Goal: Find specific page/section: Find specific page/section

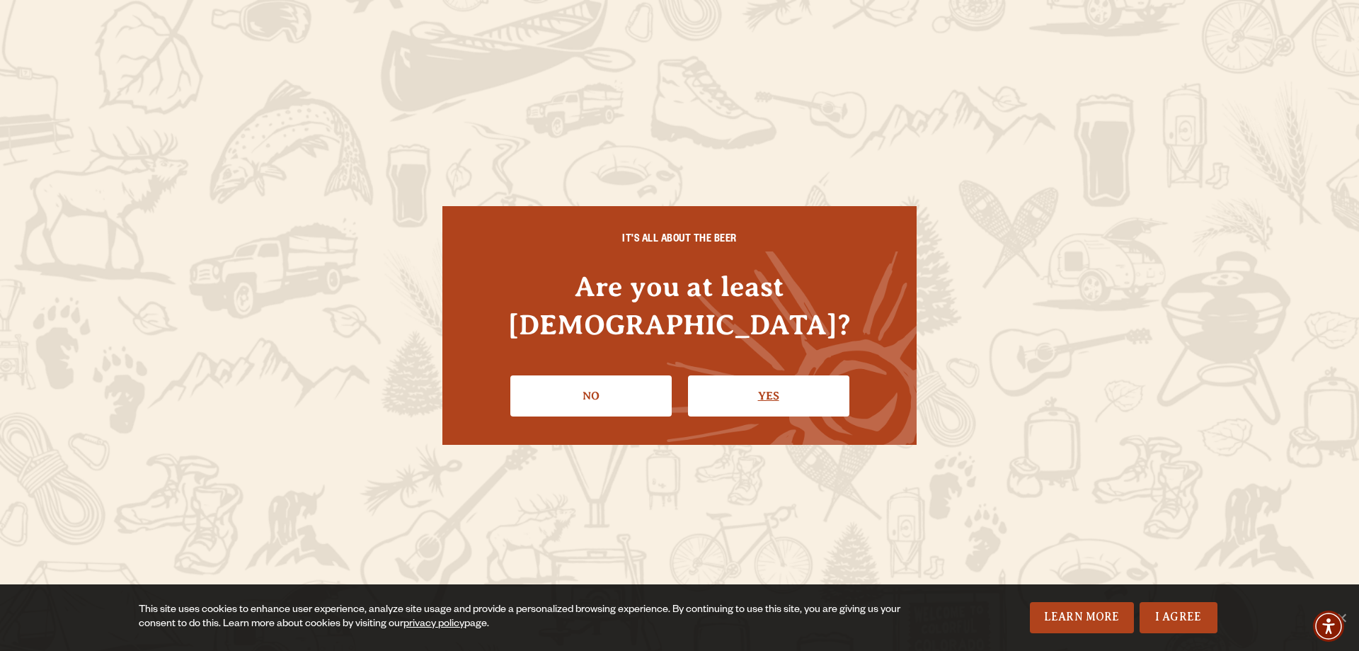
click at [739, 375] on link "Yes" at bounding box center [768, 395] width 161 height 41
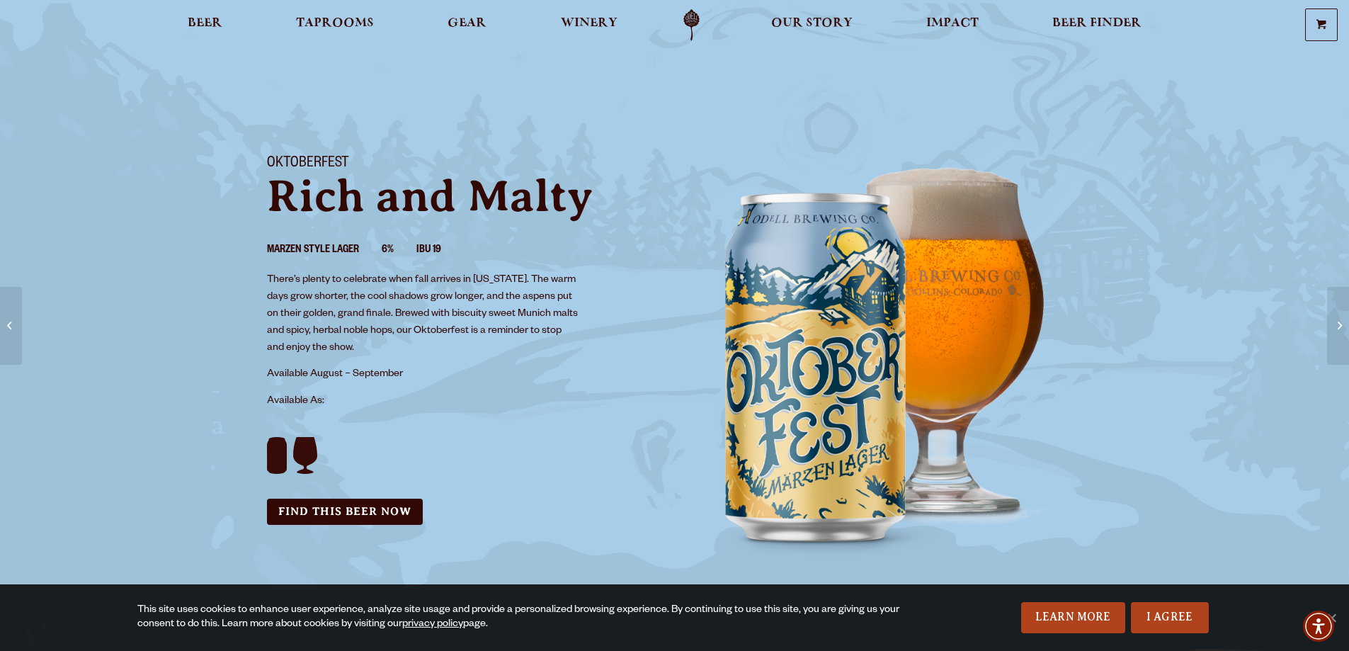
click at [529, 355] on p "There’s plenty to celebrate when fall arrives in [US_STATE]. The warm days grow…" at bounding box center [423, 314] width 313 height 85
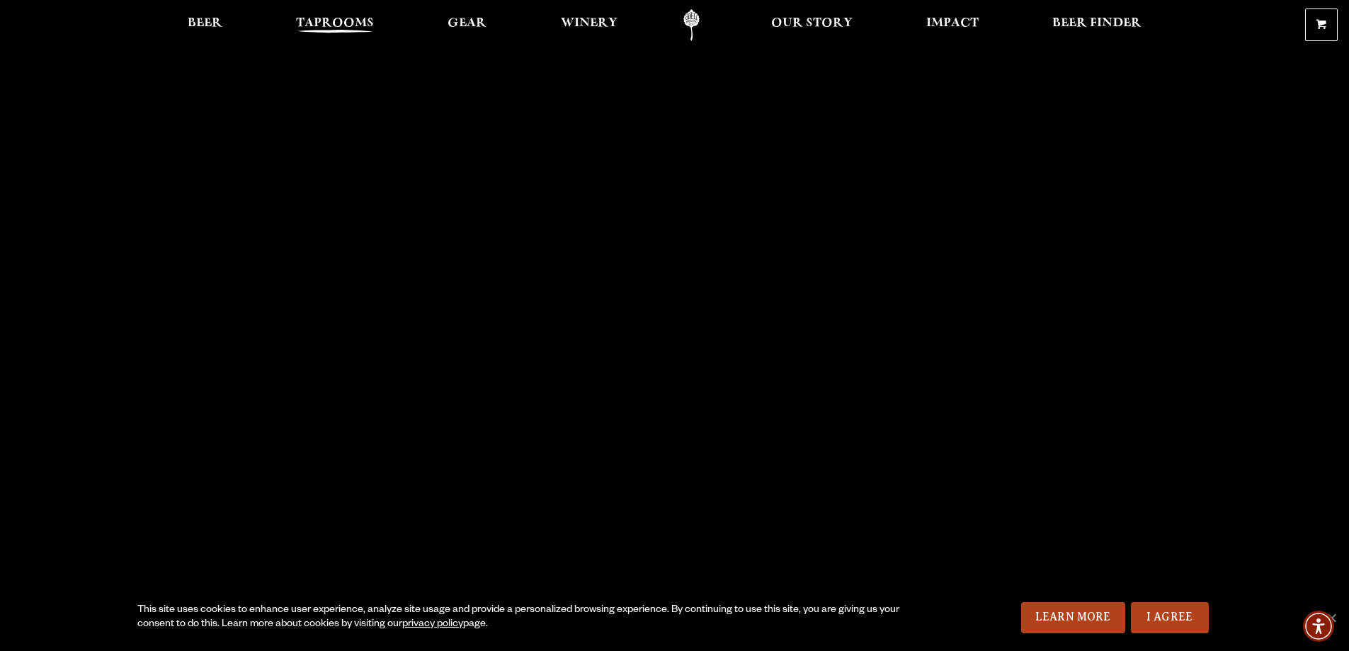
click at [308, 23] on span "Taprooms" at bounding box center [335, 23] width 78 height 11
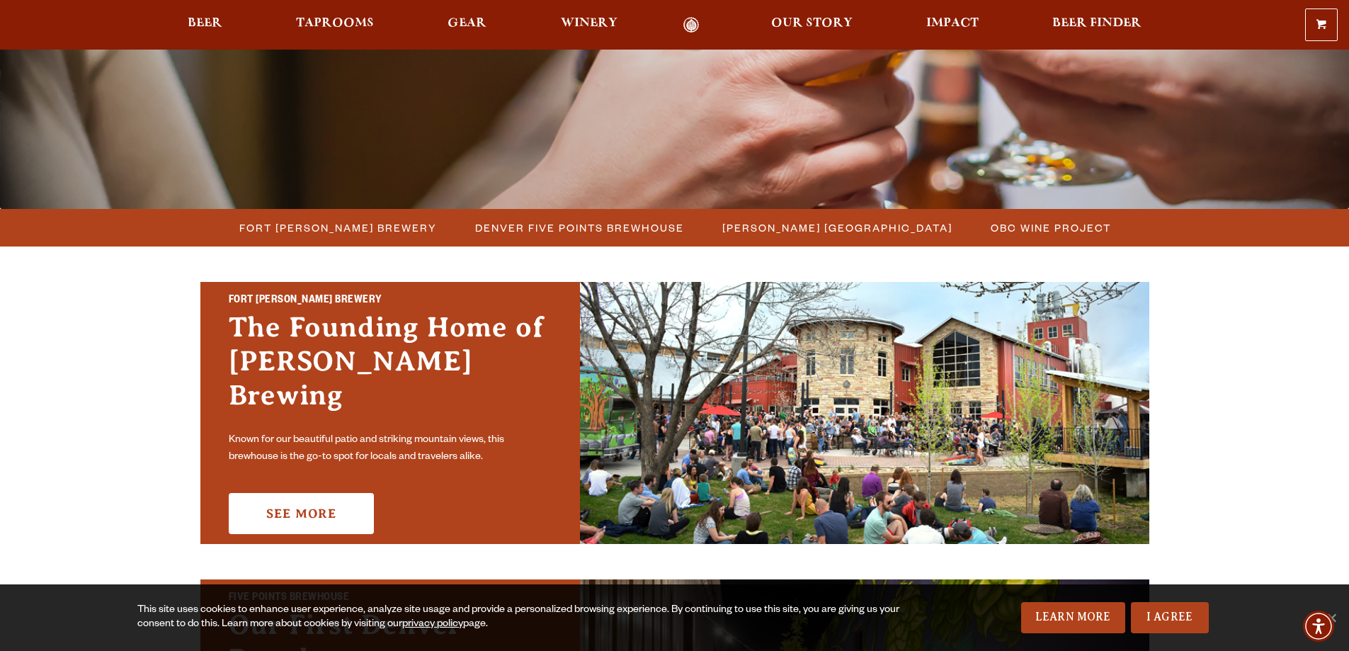
scroll to position [283, 0]
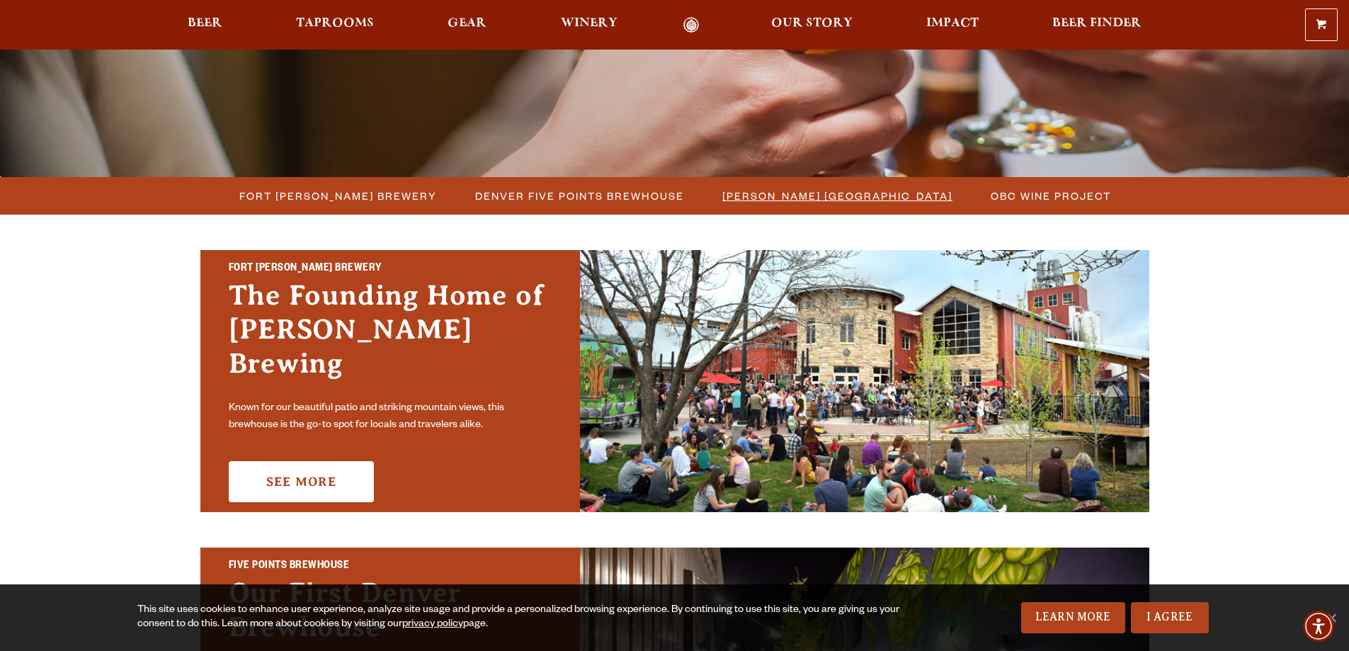
click at [808, 203] on span "[PERSON_NAME] [GEOGRAPHIC_DATA]" at bounding box center [837, 195] width 230 height 21
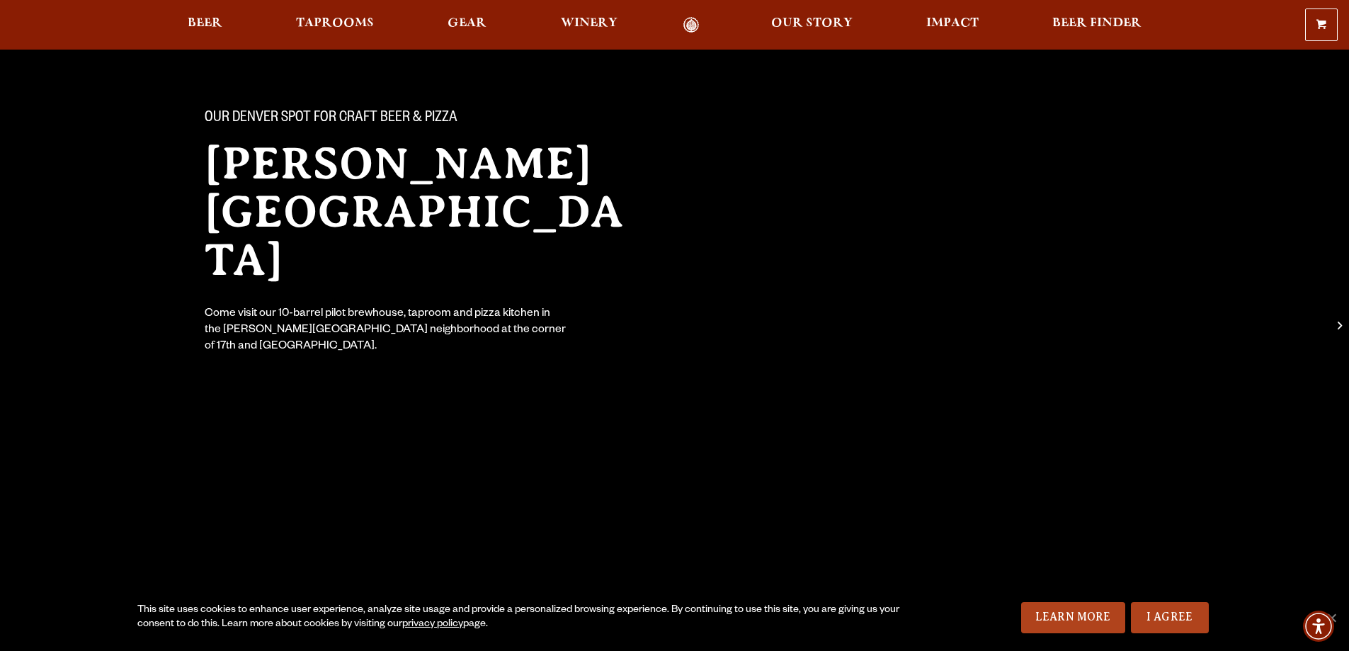
scroll to position [212, 0]
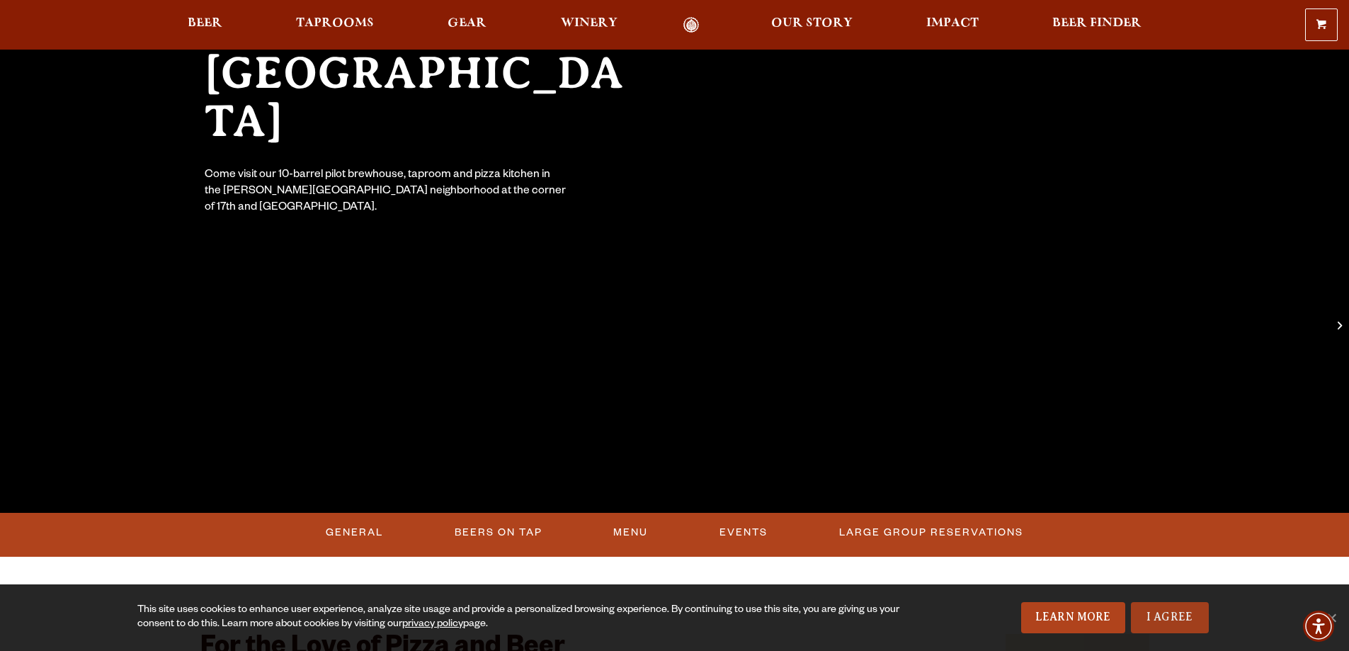
click at [1155, 603] on link "I Agree" at bounding box center [1170, 617] width 78 height 31
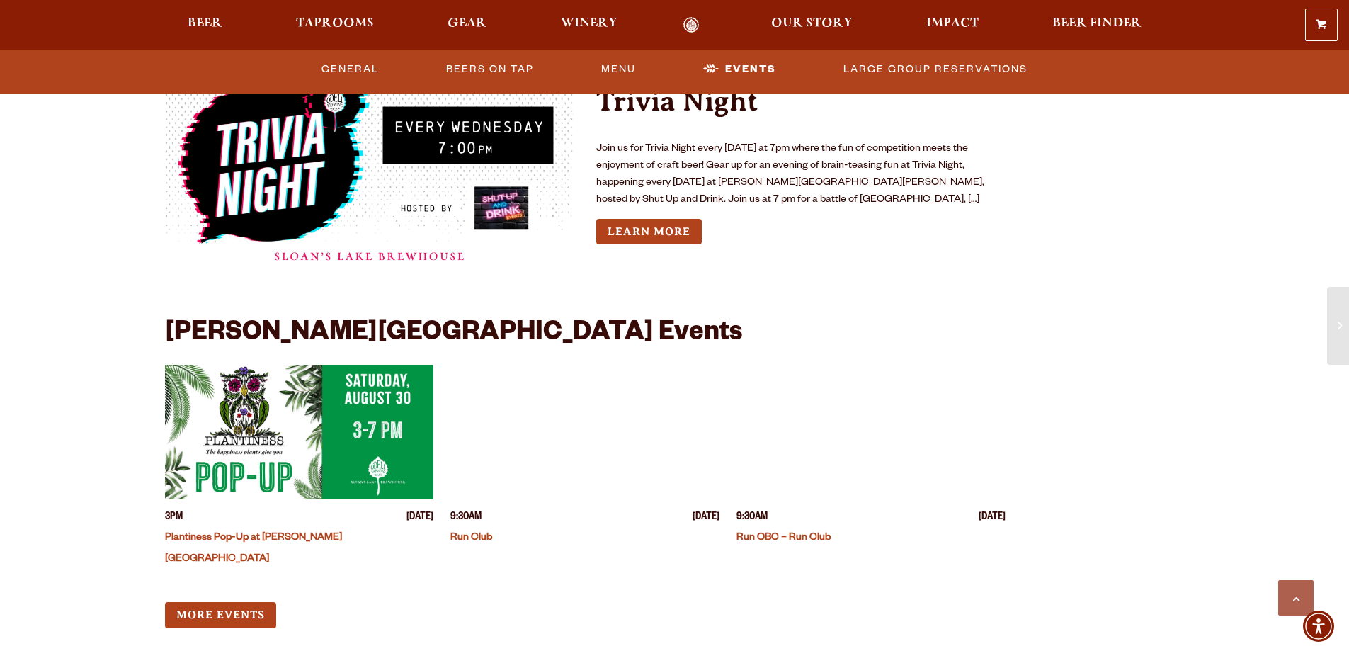
scroll to position [1487, 0]
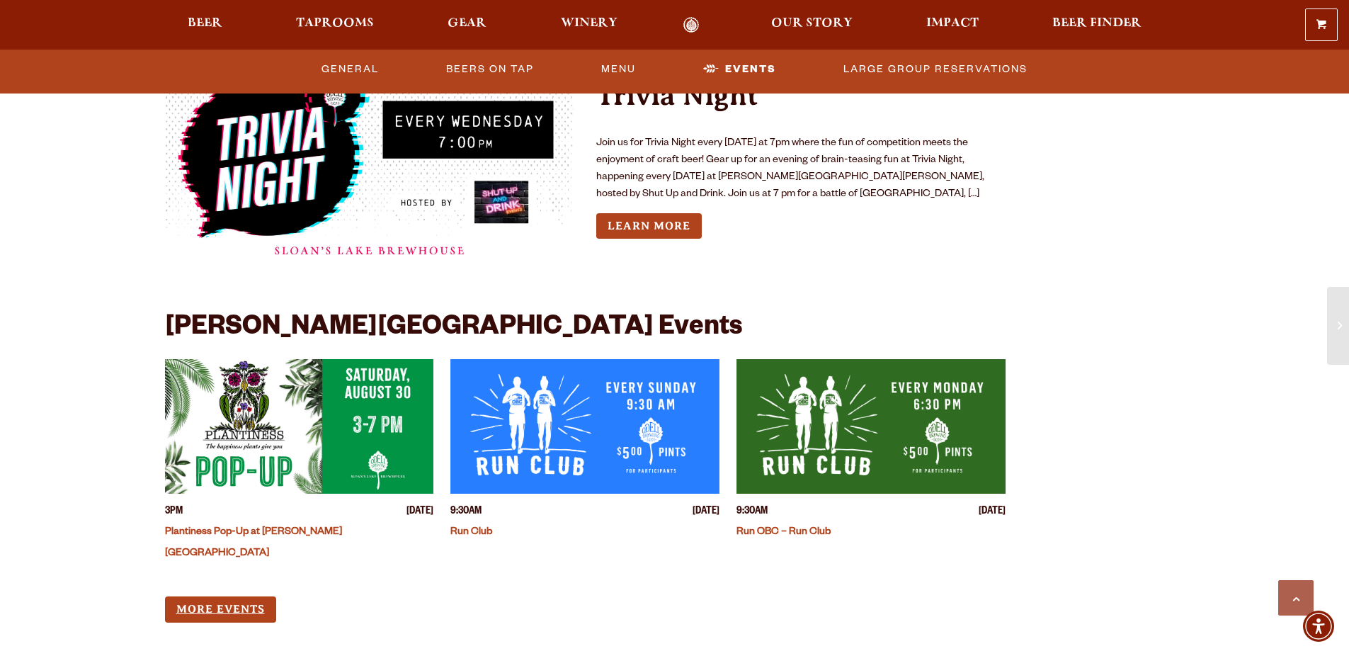
click at [196, 596] on link "More Events" at bounding box center [220, 609] width 111 height 26
click at [1133, 281] on div "For the Love of Pizza and Beer Our second Denver location includes two bars wit…" at bounding box center [674, 1] width 1019 height 1363
click at [1097, 194] on div "For the Love of Pizza and Beer Our second Denver location includes two bars wit…" at bounding box center [674, 1] width 1019 height 1363
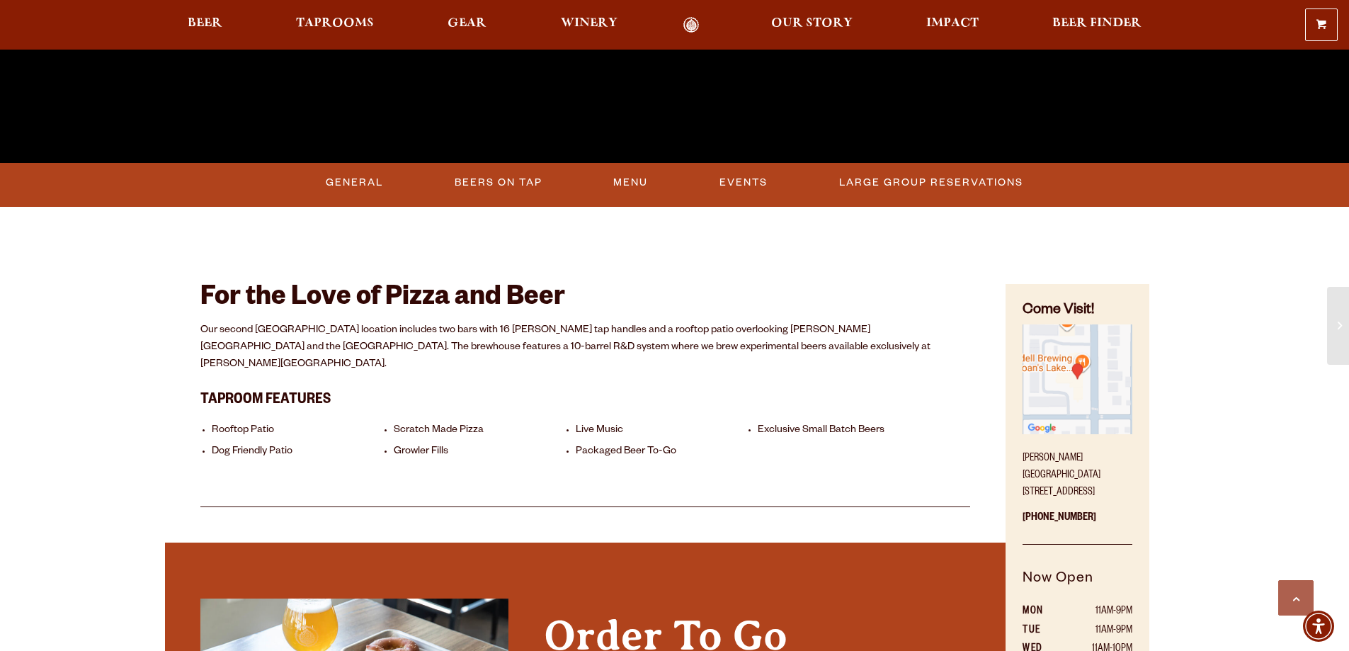
scroll to position [708, 0]
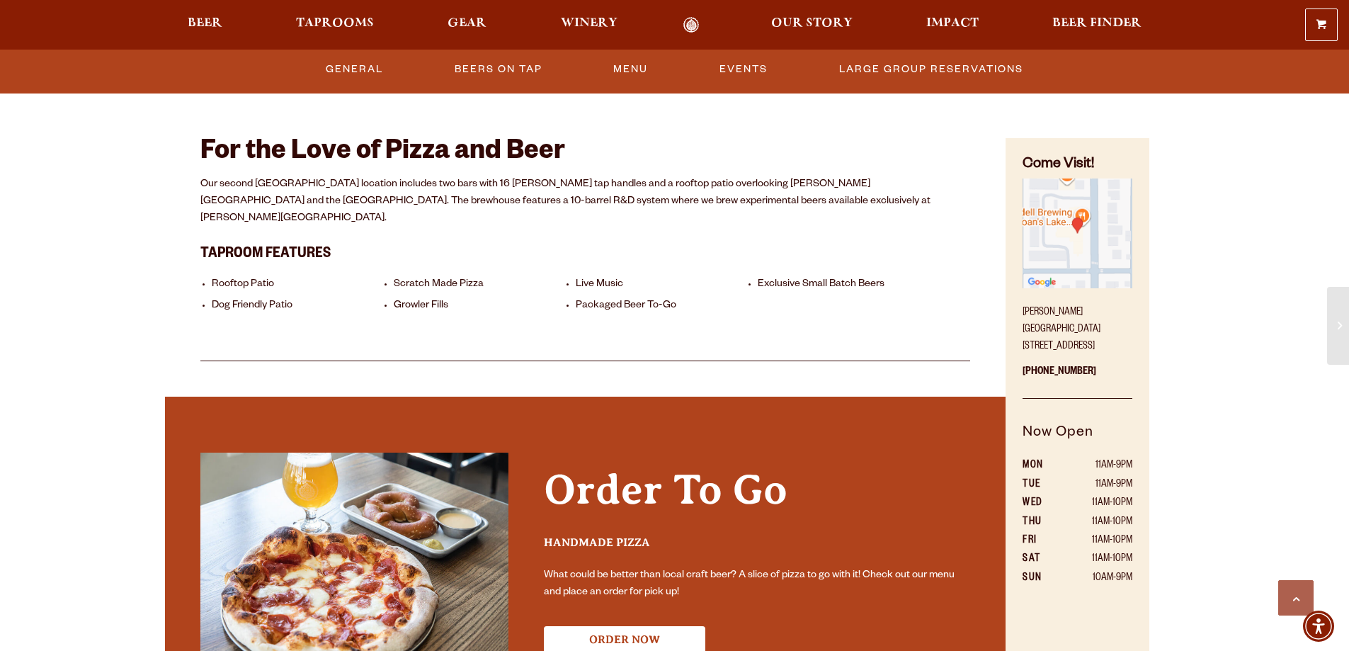
click at [1204, 151] on div "Our Denver spot for craft beer & pizza Sloan’s Lake Brewhouse Come visit our 10…" at bounding box center [674, 377] width 1349 height 2170
click at [1208, 168] on div "Our Denver spot for craft beer & pizza Sloan’s Lake Brewhouse Come visit our 10…" at bounding box center [674, 377] width 1349 height 2170
click at [1270, 386] on div "Our Denver spot for craft beer & pizza Sloan’s Lake Brewhouse Come visit our 10…" at bounding box center [674, 377] width 1349 height 2170
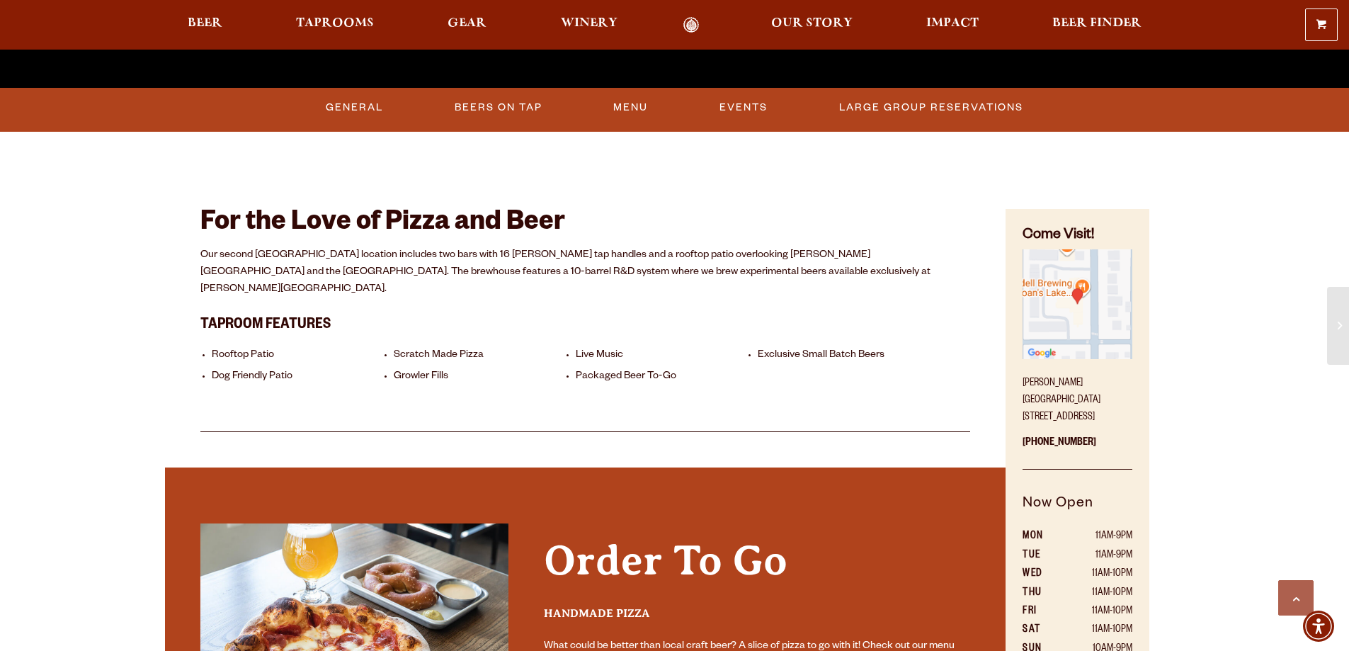
click at [1270, 386] on div "Our Denver spot for craft beer & pizza Sloan’s Lake Brewhouse Come visit our 10…" at bounding box center [674, 448] width 1349 height 2170
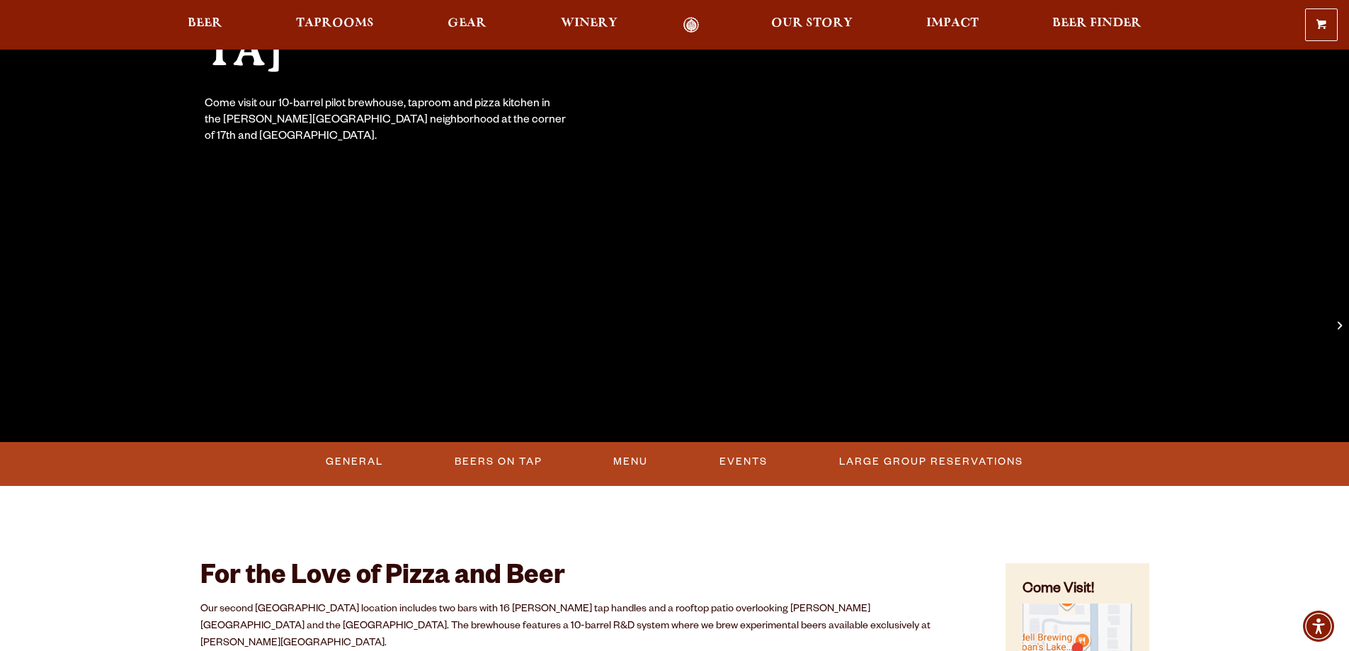
scroll to position [0, 0]
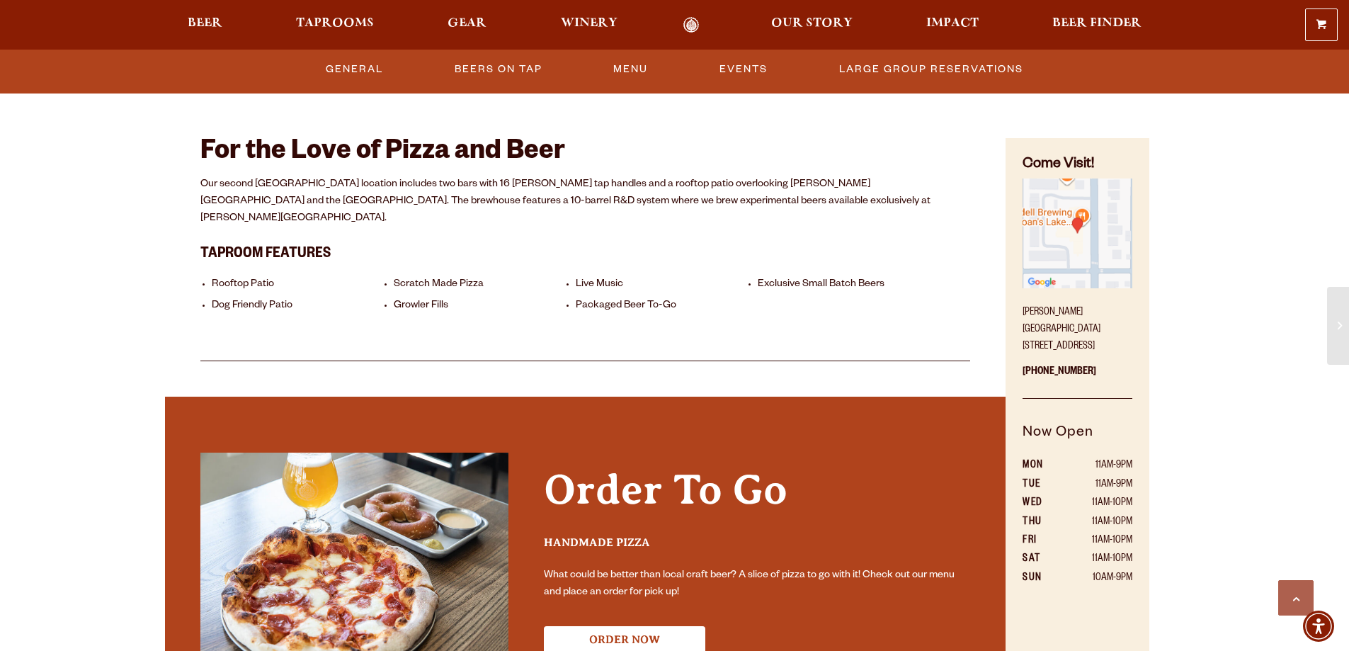
click at [1259, 368] on div "Our Denver spot for craft beer & pizza Sloan’s Lake Brewhouse Come visit our 10…" at bounding box center [674, 377] width 1349 height 2170
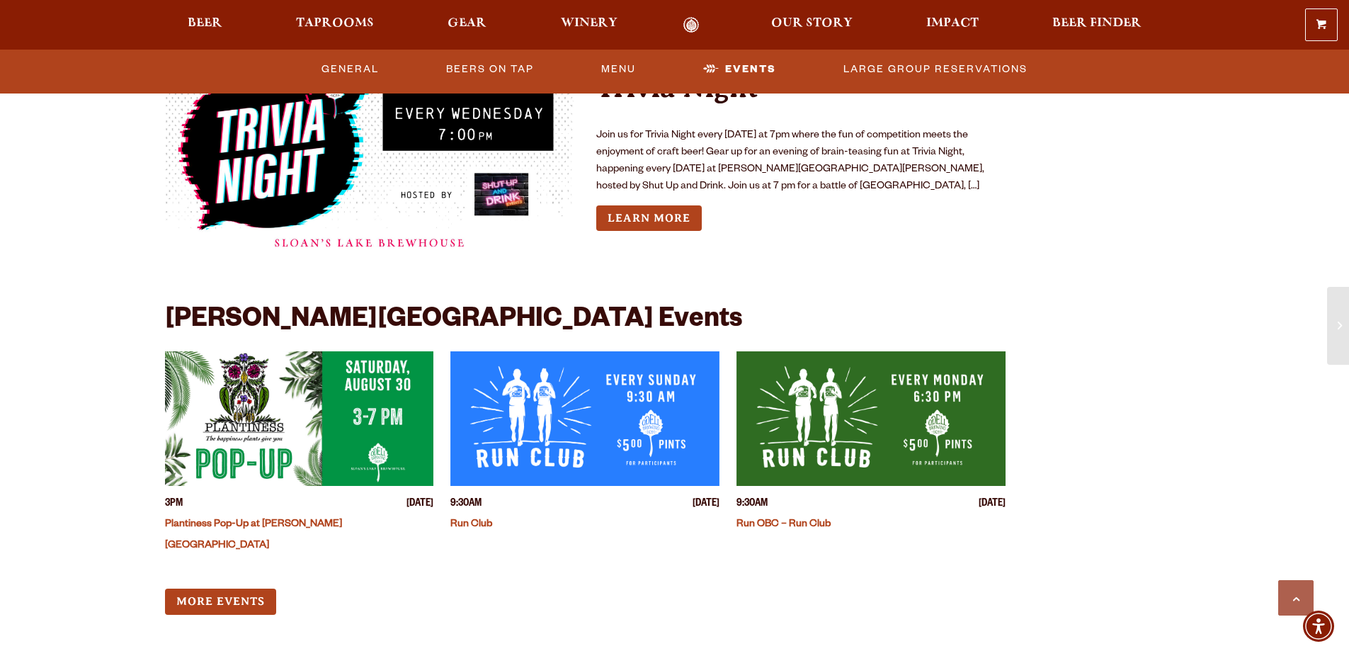
scroll to position [1416, 0]
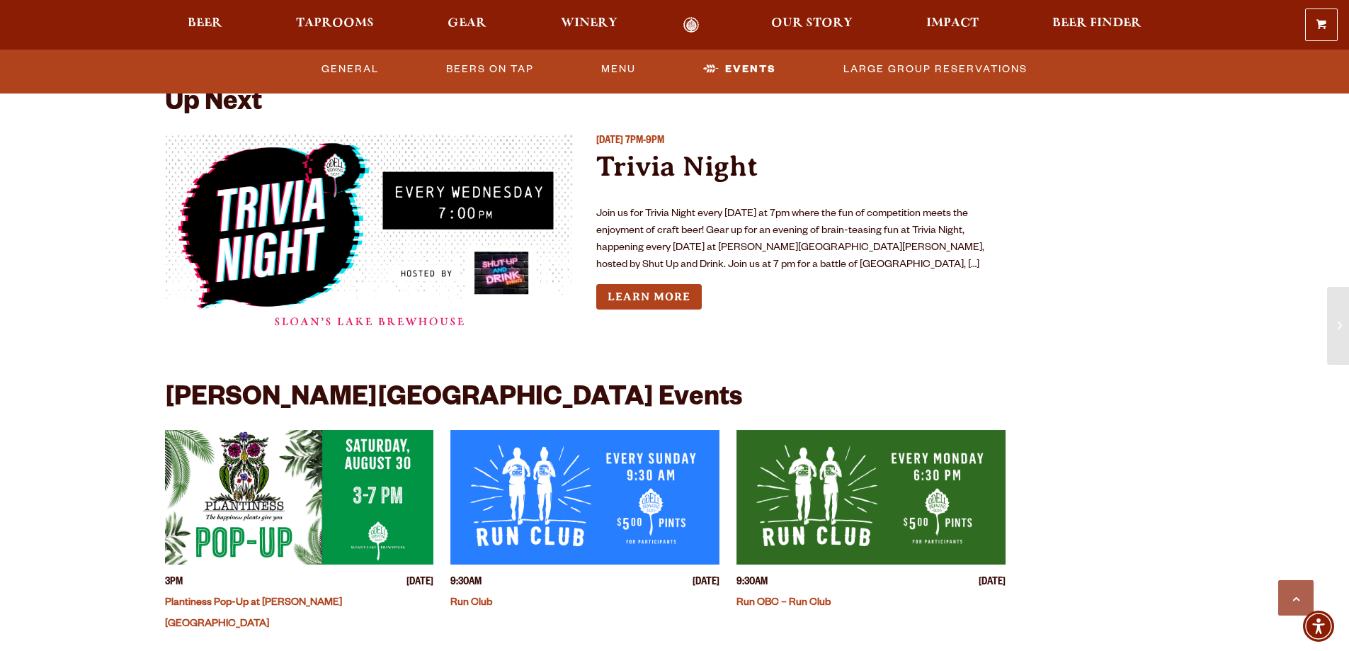
click at [1121, 223] on div "For the Love of Pizza and Beer Our second Denver location includes two bars wit…" at bounding box center [674, 71] width 1019 height 1363
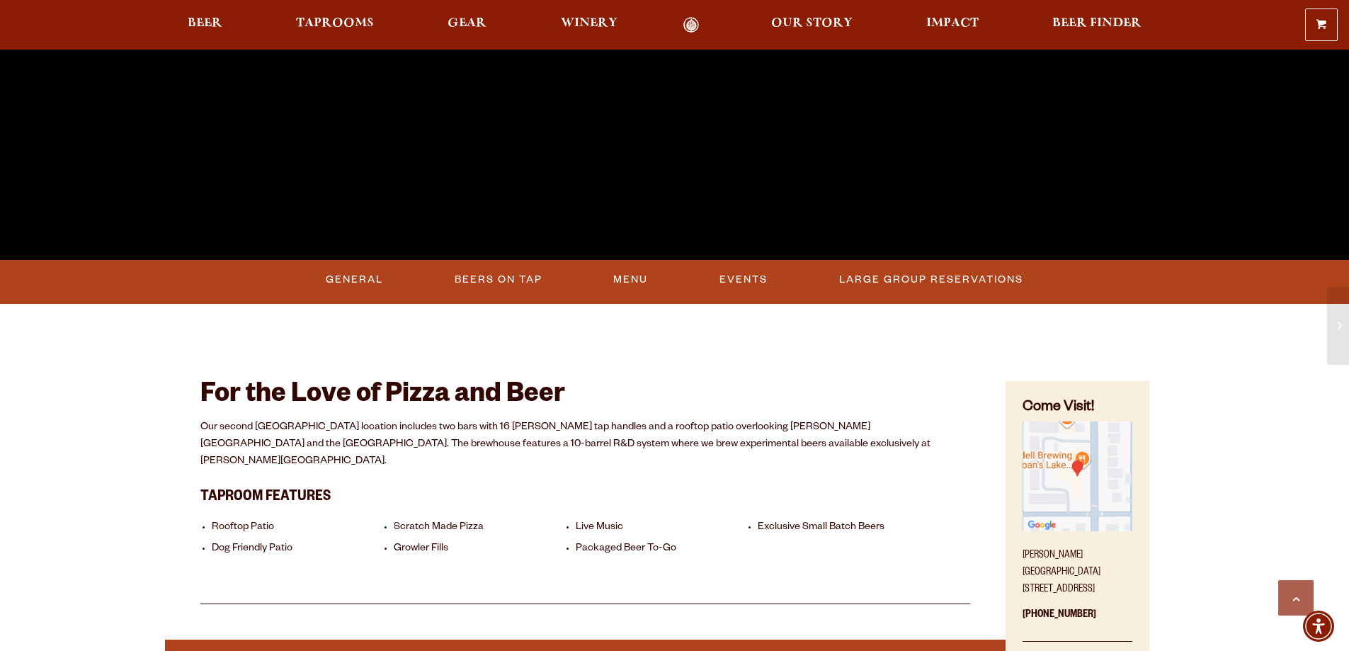
scroll to position [637, 0]
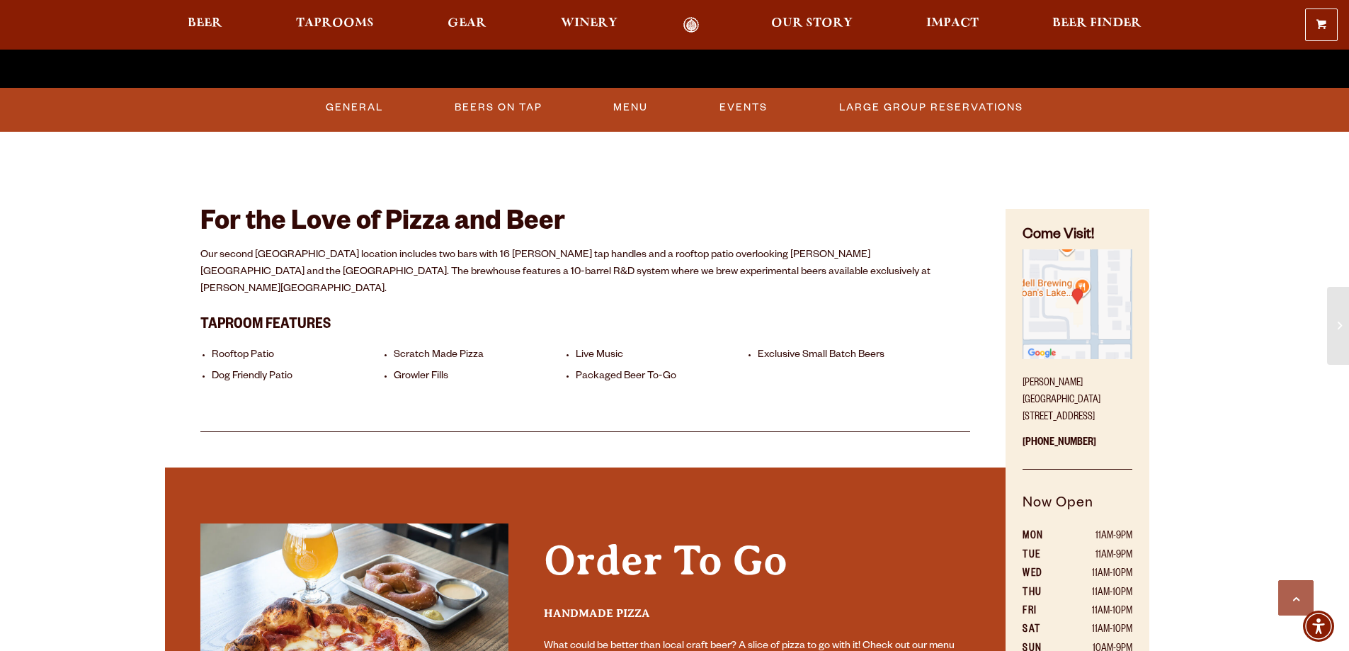
click at [1199, 353] on div "Our Denver spot for craft beer & pizza Sloan’s Lake Brewhouse Come visit our 10…" at bounding box center [674, 448] width 1349 height 2170
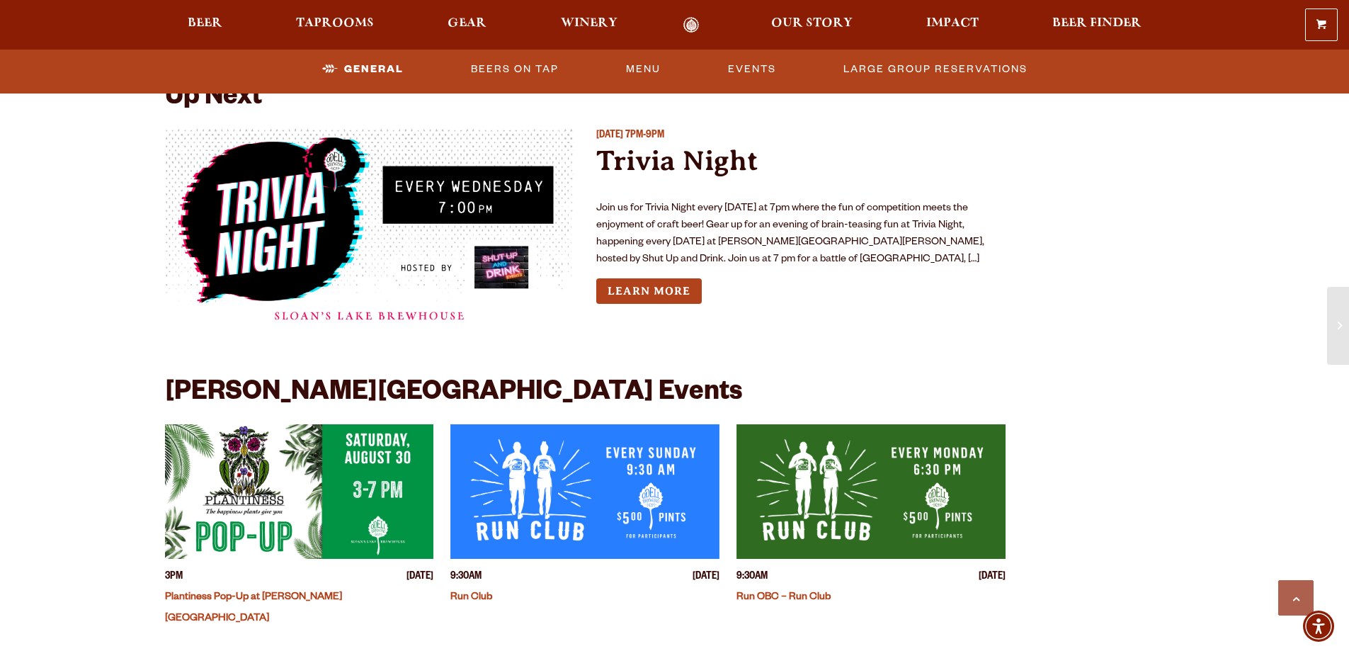
scroll to position [1345, 0]
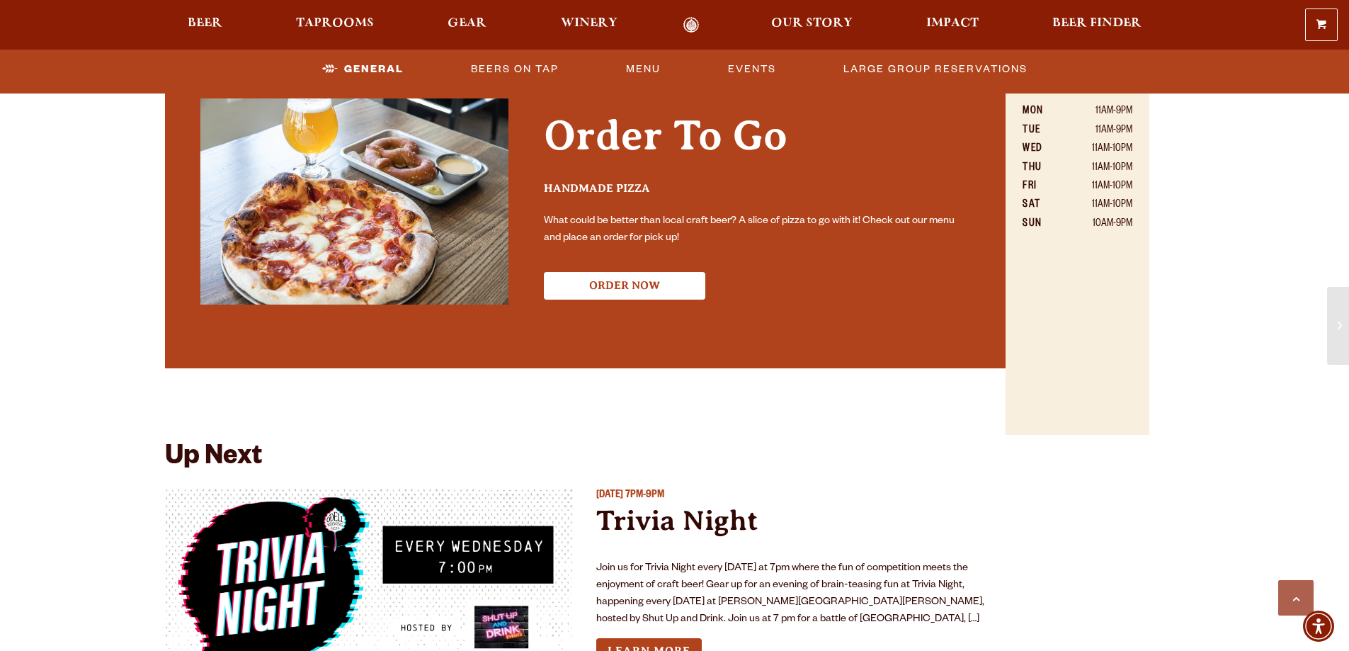
click at [1170, 292] on div "For the Love of Pizza and Beer Our second Denver location includes two bars wit…" at bounding box center [674, 425] width 1019 height 1363
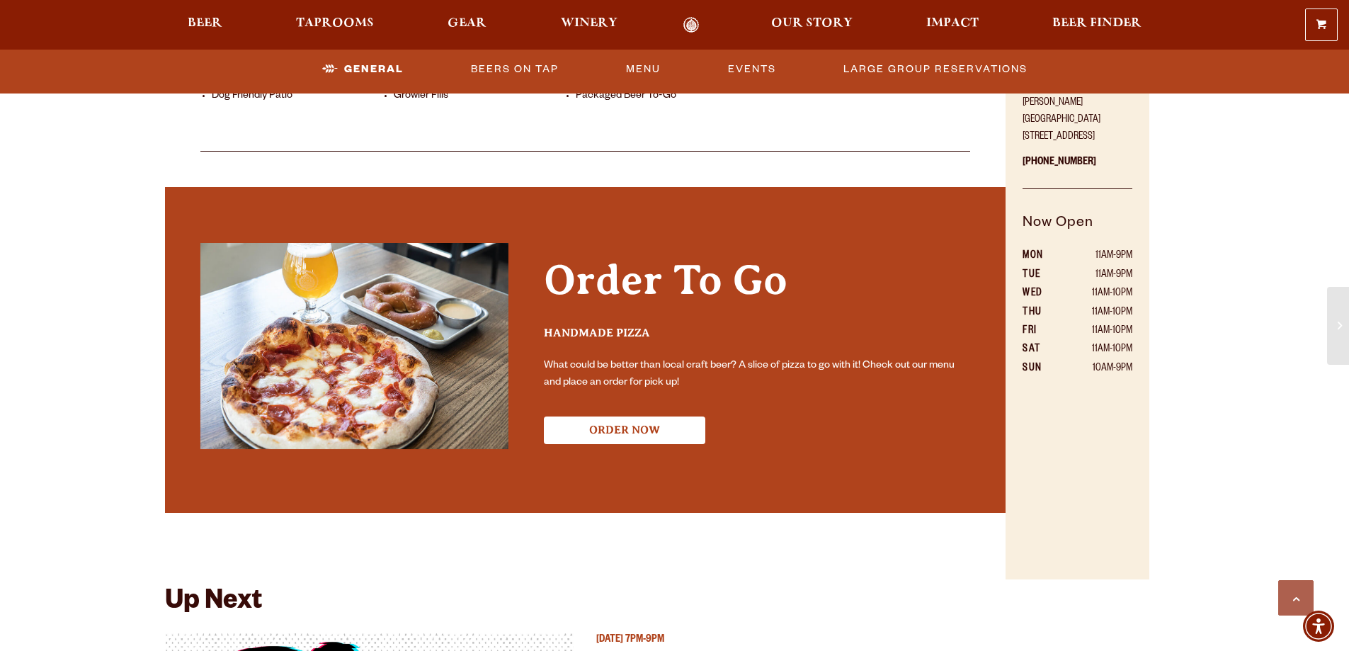
scroll to position [779, 0]
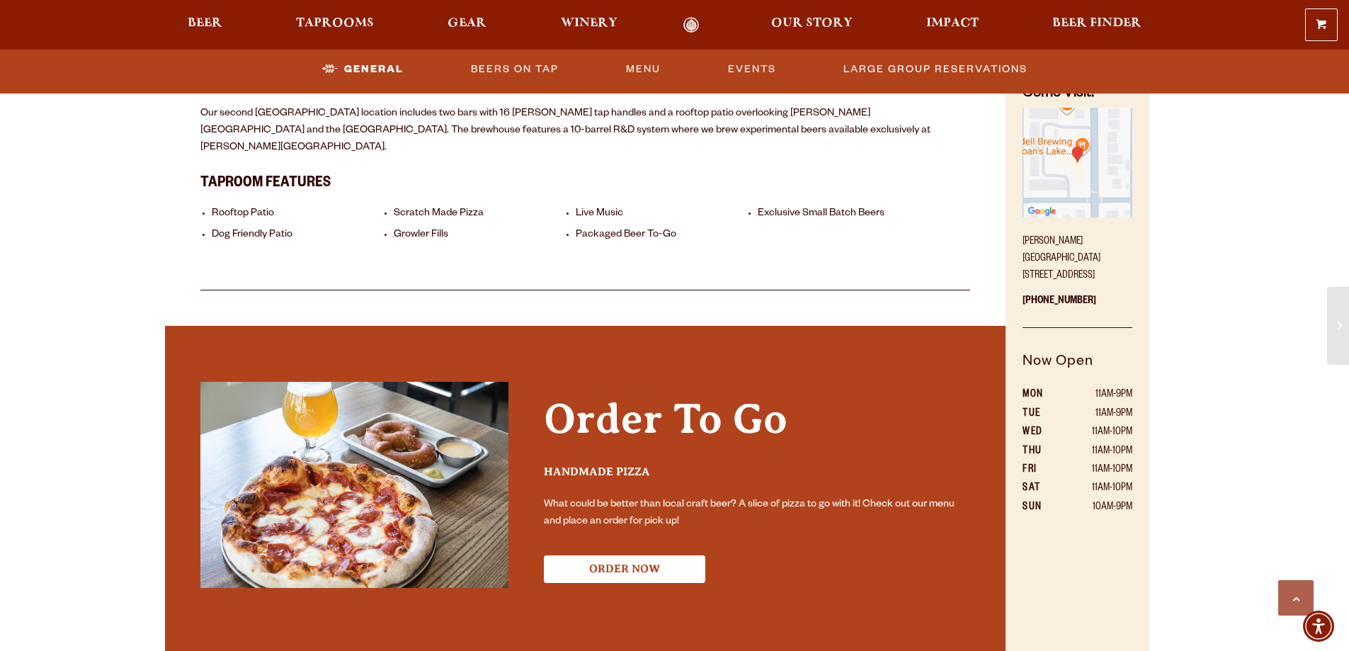
click at [782, 207] on li "Exclusive Small Batch Beers" at bounding box center [844, 213] width 175 height 13
click at [917, 214] on ul "Rooftop Patio Scratch Made Pizza Live Music Exclusive Small Batch Beers Dog Fri…" at bounding box center [585, 223] width 770 height 55
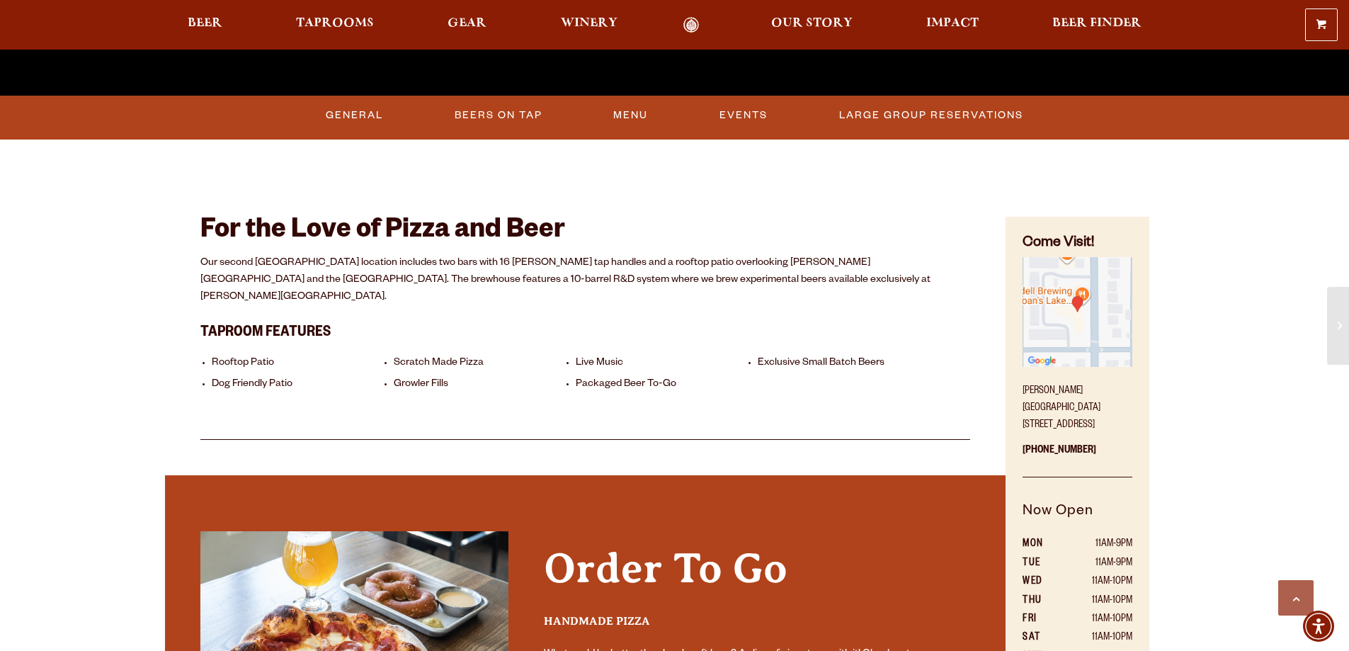
scroll to position [637, 0]
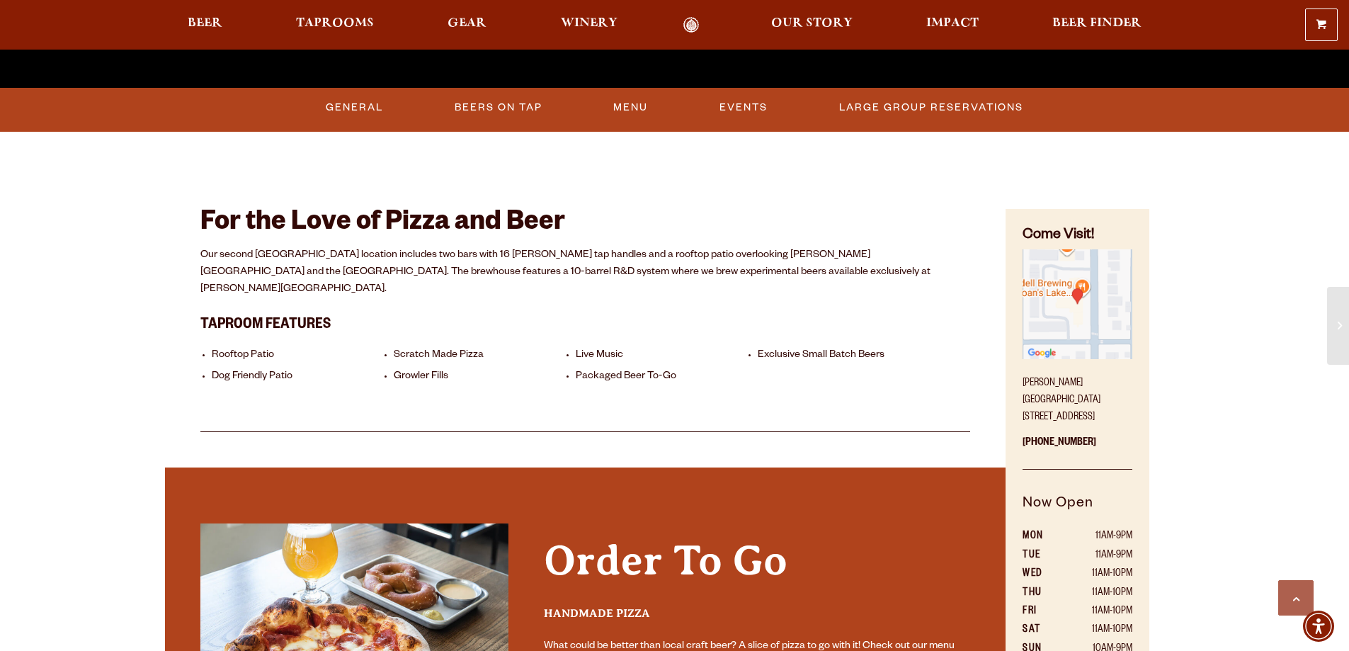
click at [605, 266] on p "Our second Denver location includes two bars with 16 Odell tap handles and a ro…" at bounding box center [585, 272] width 770 height 51
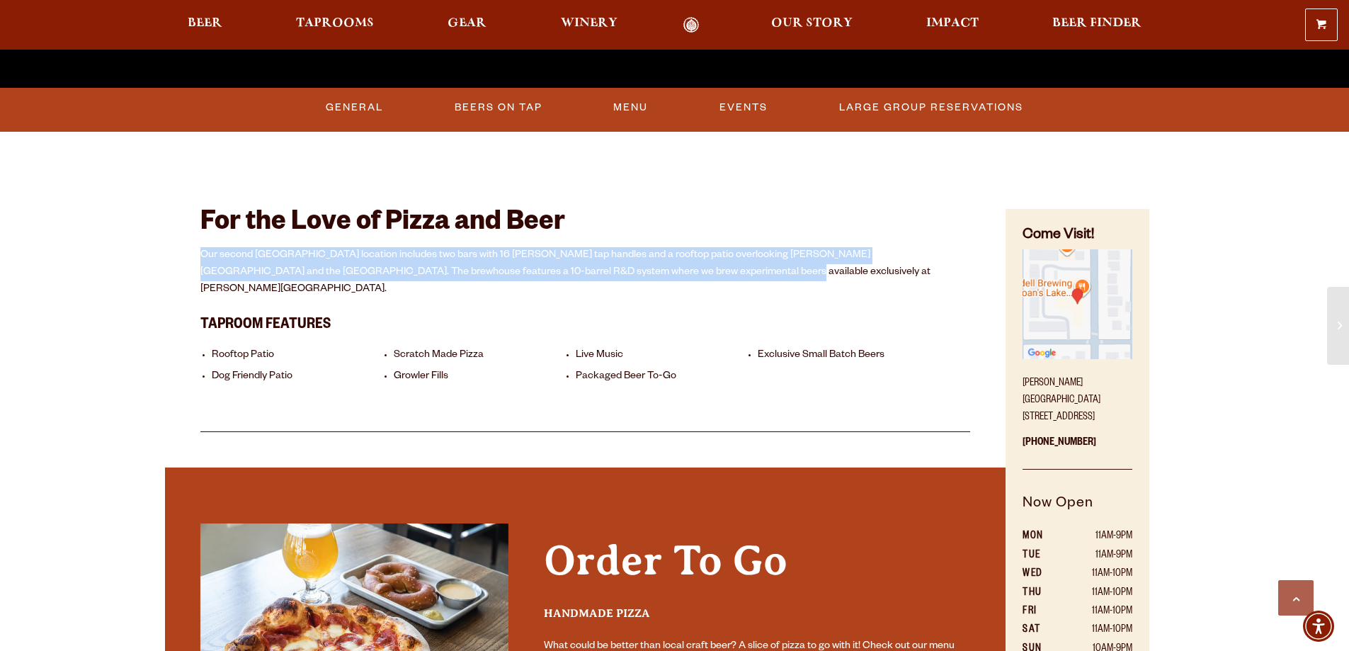
drag, startPoint x: 607, startPoint y: 269, endPoint x: 199, endPoint y: 262, distance: 408.5
click at [199, 262] on div "For the Love of Pizza and Beer Our second Denver location includes two bars wit…" at bounding box center [585, 300] width 841 height 263
click at [278, 258] on p "Our second Denver location includes two bars with 16 Odell tap handles and a ro…" at bounding box center [585, 272] width 770 height 51
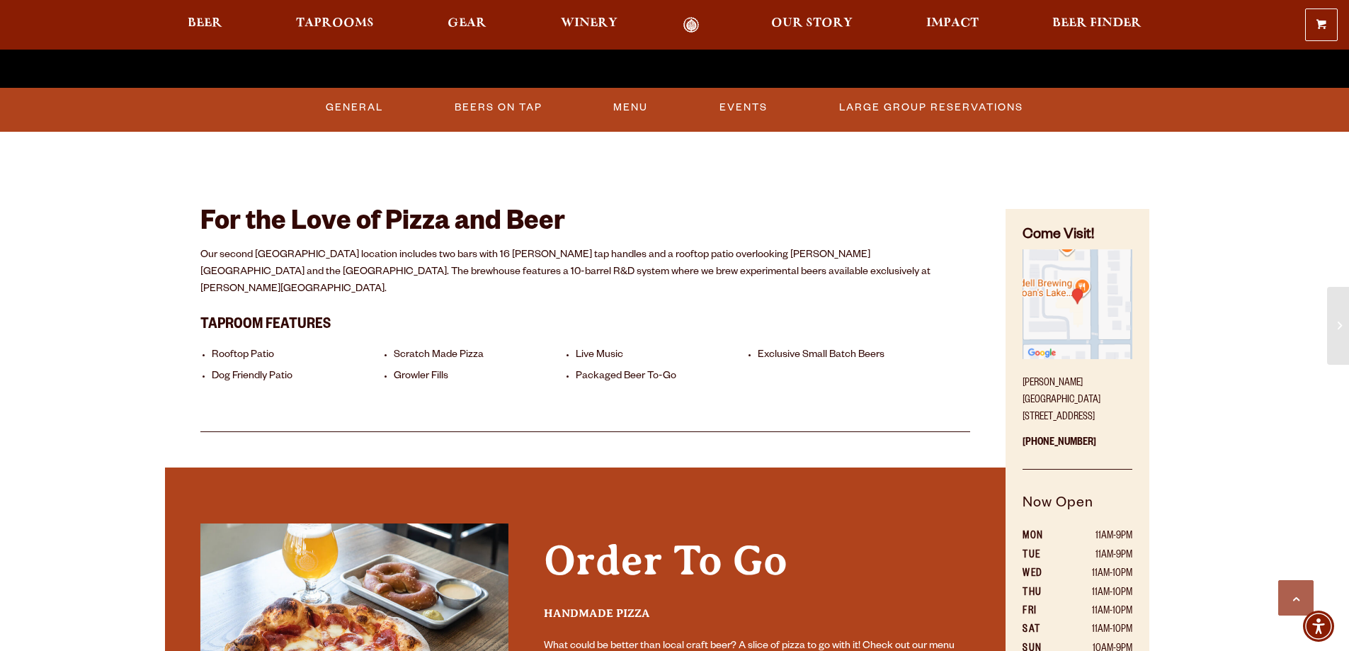
click at [615, 272] on p "Our second Denver location includes two bars with 16 Odell tap handles and a ro…" at bounding box center [585, 272] width 770 height 51
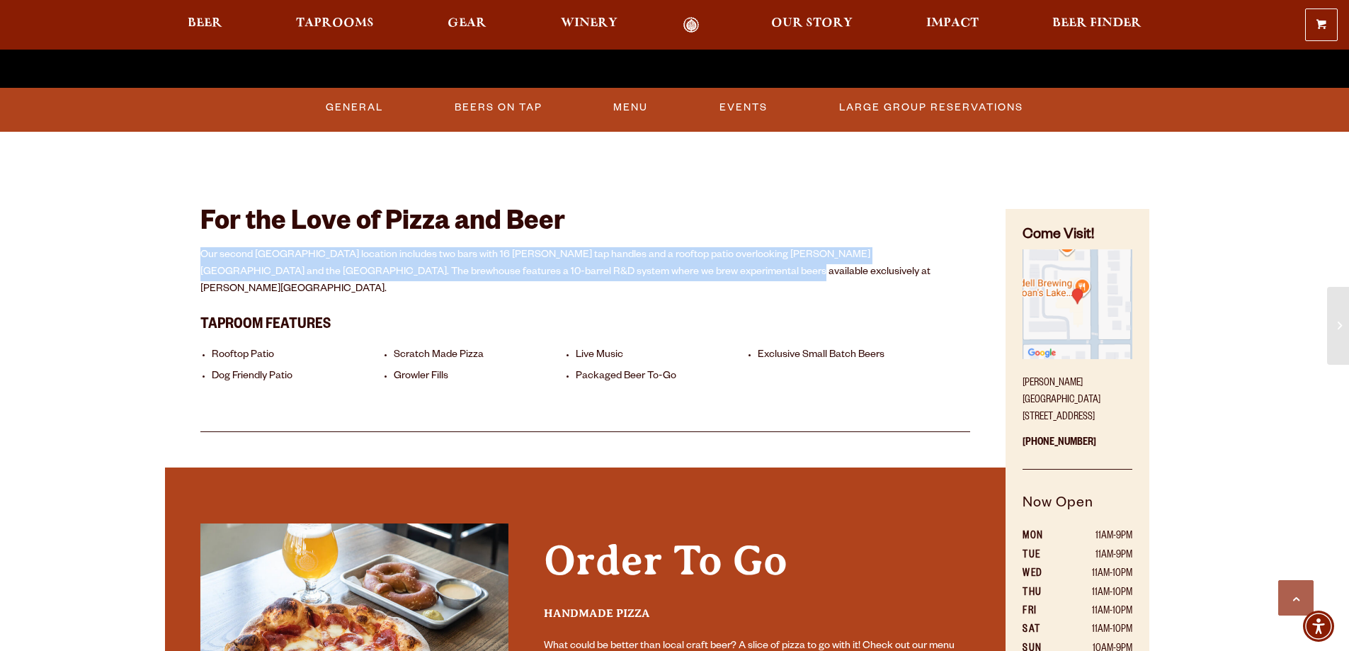
drag, startPoint x: 612, startPoint y: 268, endPoint x: 202, endPoint y: 257, distance: 410.0
click at [202, 257] on p "Our second Denver location includes two bars with 16 Odell tap handles and a ro…" at bounding box center [585, 272] width 770 height 51
click at [256, 263] on p "Our second Denver location includes two bars with 16 Odell tap handles and a ro…" at bounding box center [585, 272] width 770 height 51
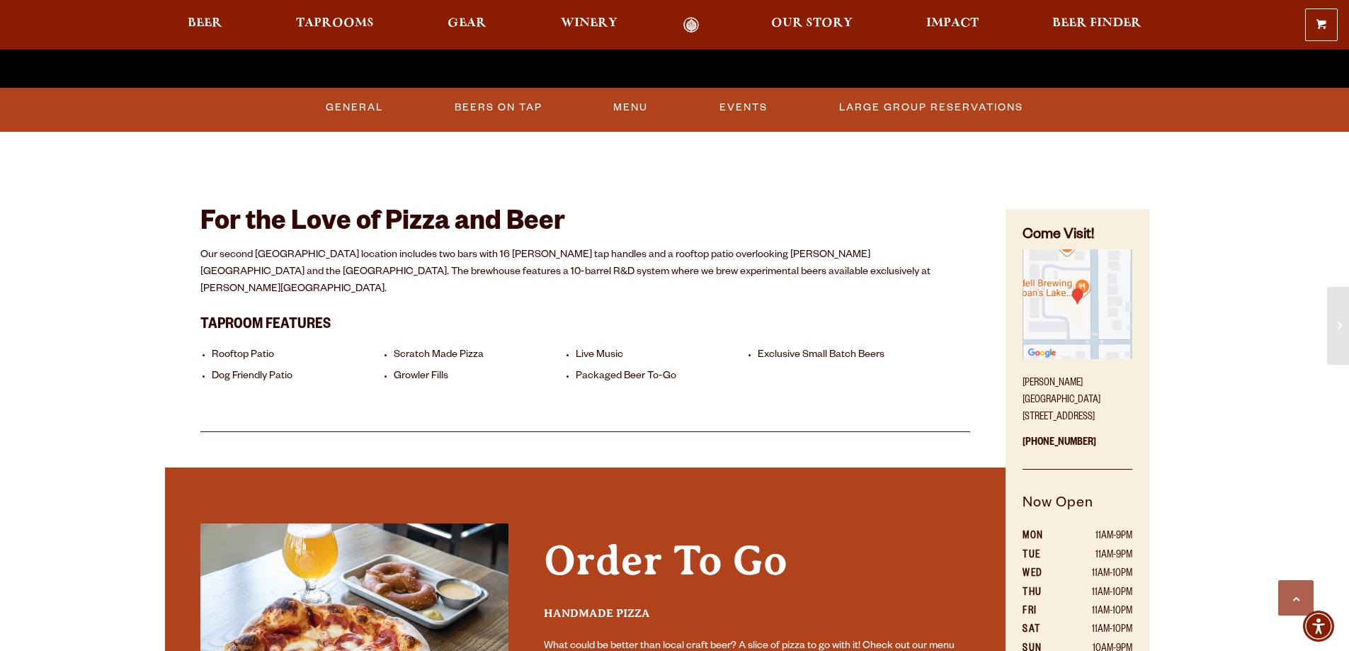
click at [278, 268] on p "Our second Denver location includes two bars with 16 Odell tap handles and a ro…" at bounding box center [585, 272] width 770 height 51
click at [340, 268] on p "Our second Denver location includes two bars with 16 Odell tap handles and a ro…" at bounding box center [585, 272] width 770 height 51
click at [614, 270] on p "Our second Denver location includes two bars with 16 Odell tap handles and a ro…" at bounding box center [585, 272] width 770 height 51
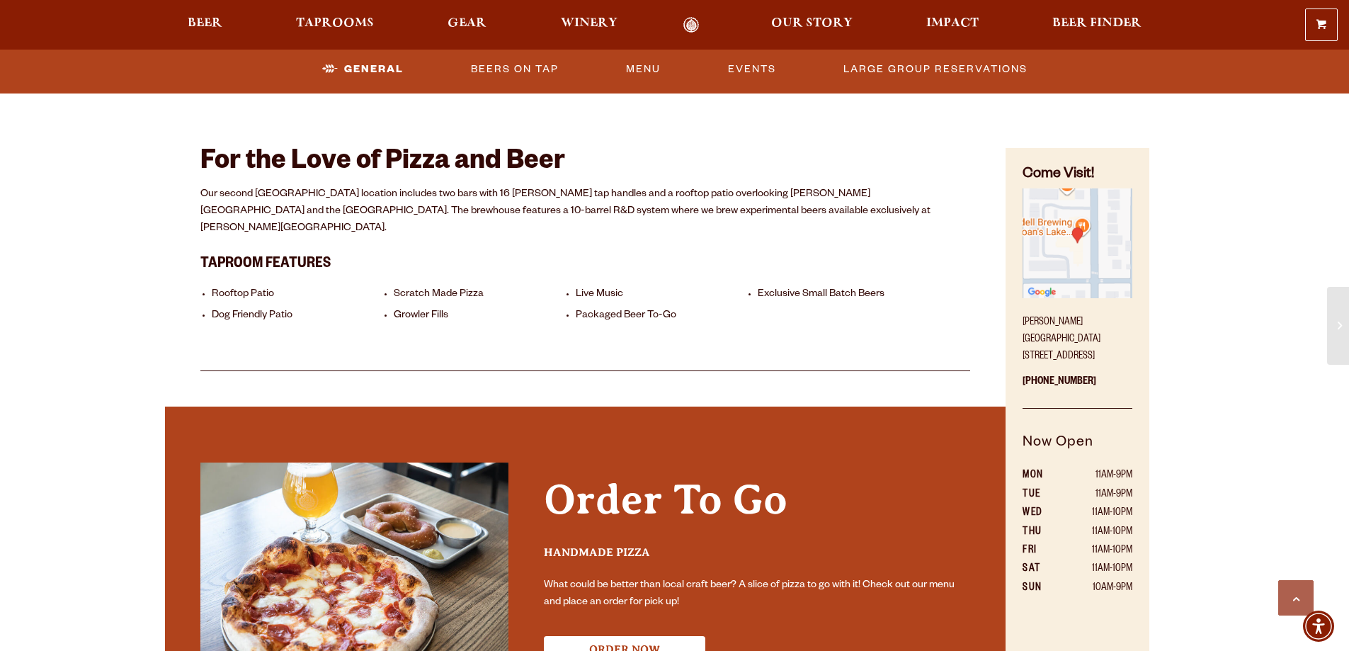
scroll to position [779, 0]
